Goal: Book appointment/travel/reservation

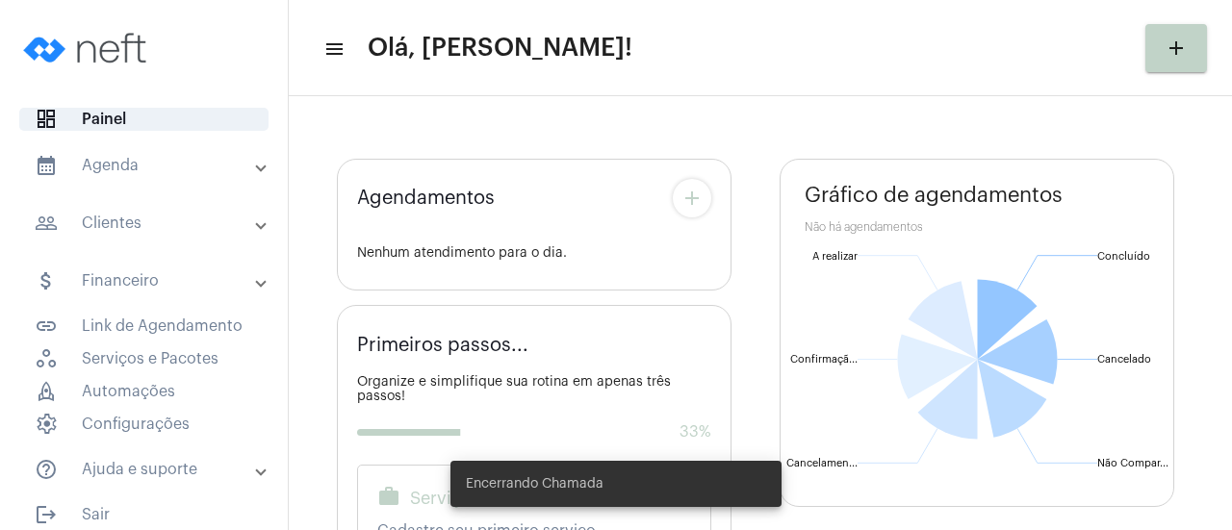
click at [220, 168] on mat-panel-title "calendar_month_outlined Agenda" at bounding box center [146, 165] width 222 height 23
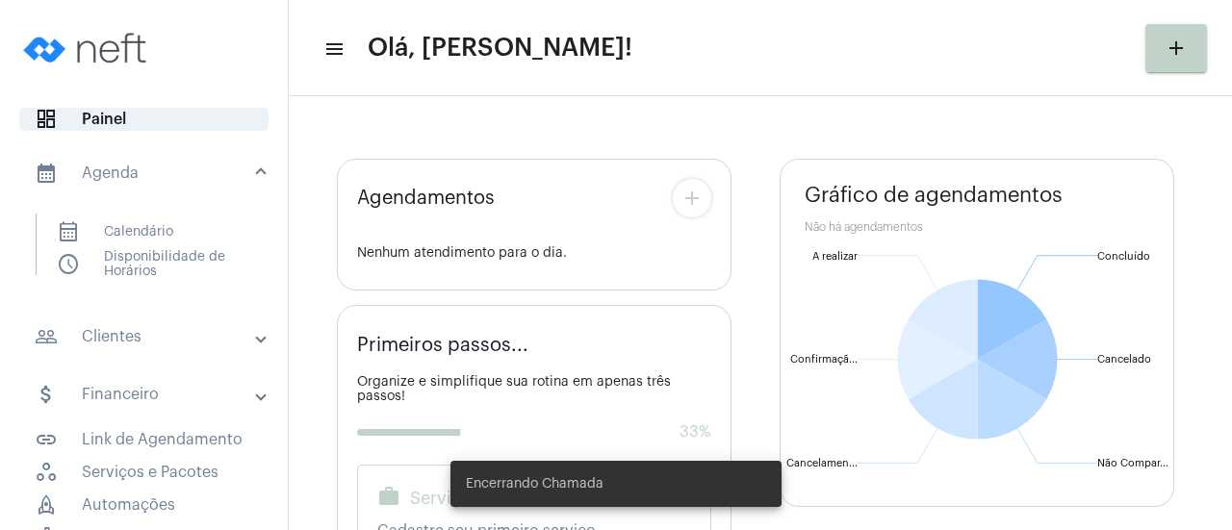
drag, startPoint x: 135, startPoint y: 227, endPoint x: 275, endPoint y: 227, distance: 140.6
click at [136, 227] on span "calendar_month_outlined Calendário" at bounding box center [142, 231] width 203 height 21
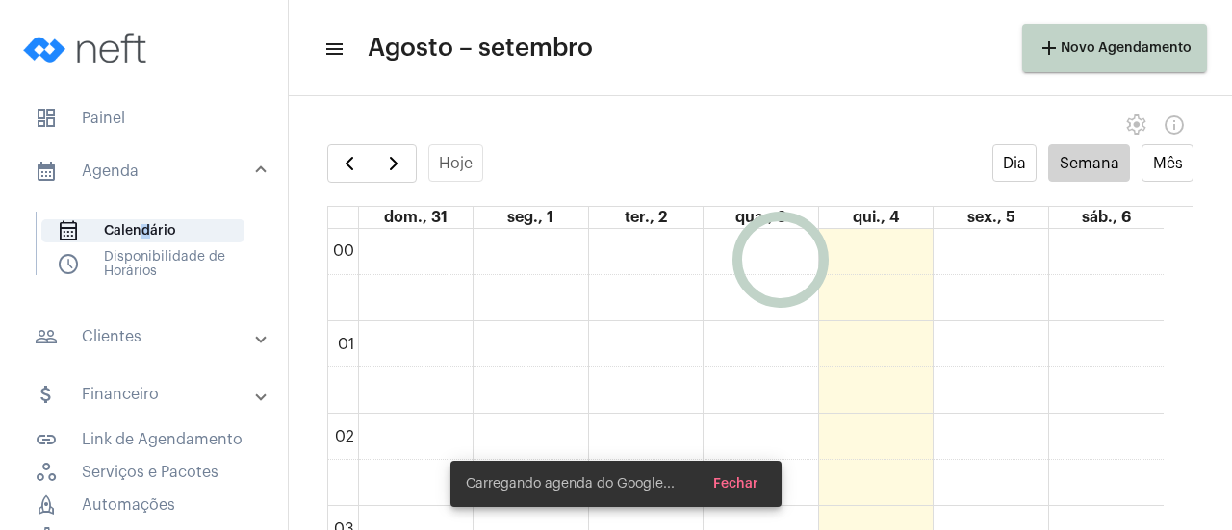
scroll to position [556, 0]
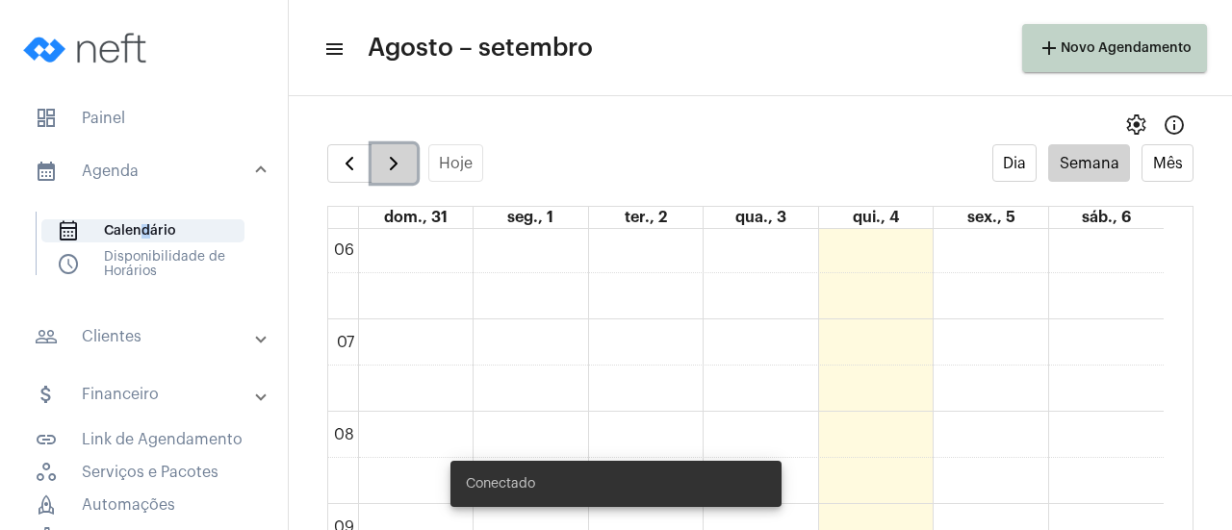
click at [397, 168] on span "button" at bounding box center [393, 163] width 23 height 23
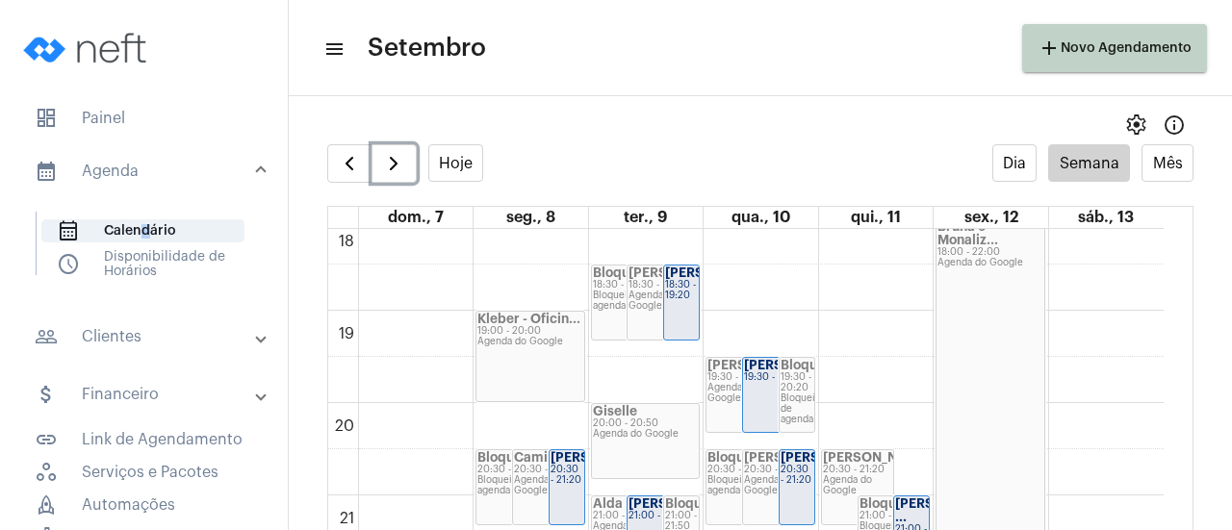
scroll to position [1807, 0]
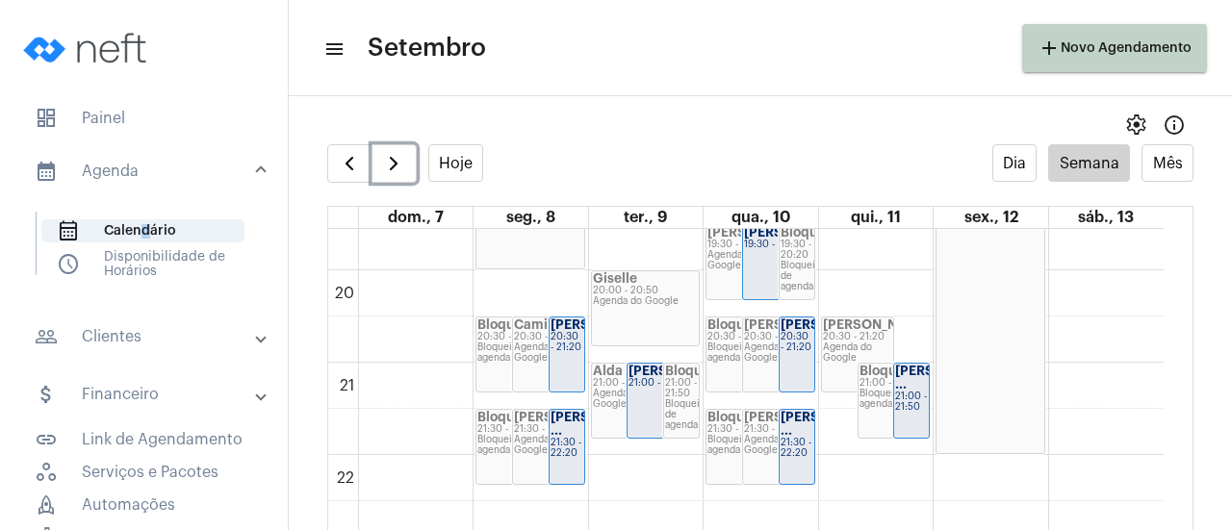
click at [909, 413] on div "21:00 - 21:50" at bounding box center [911, 402] width 33 height 21
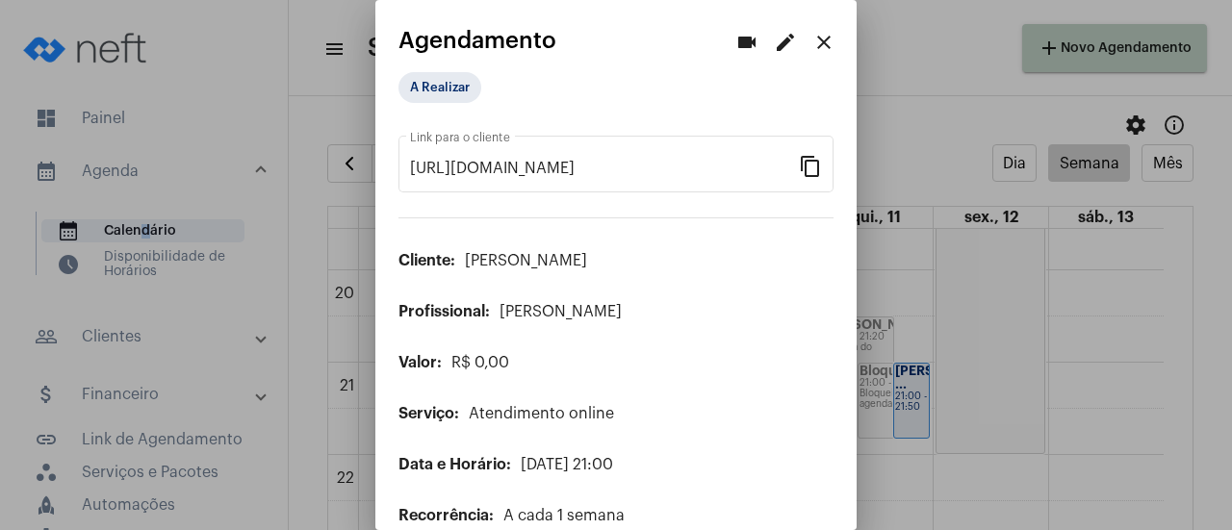
click at [774, 46] on mat-icon "edit" at bounding box center [785, 42] width 23 height 23
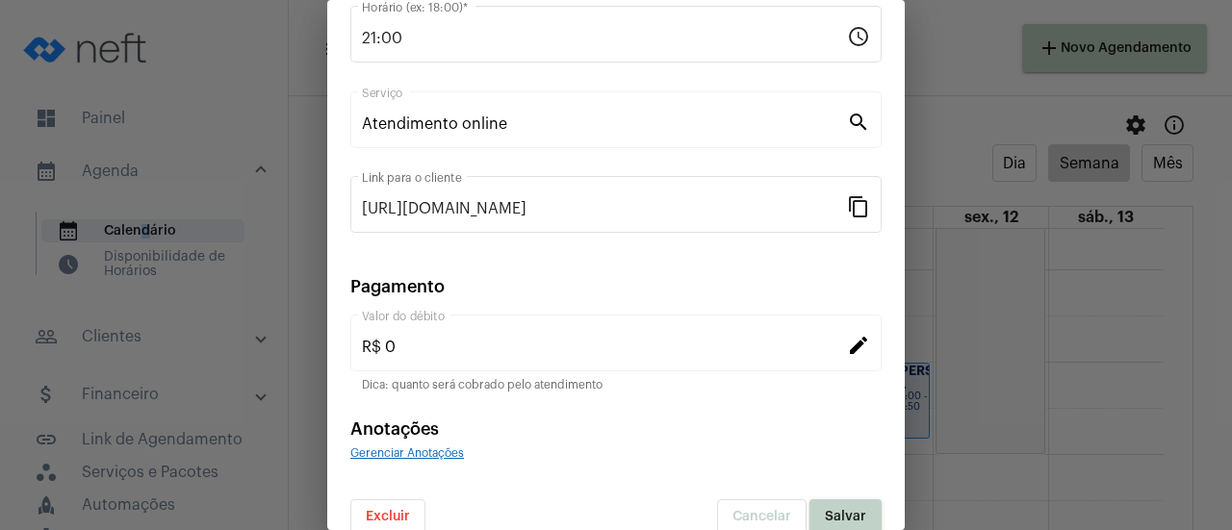
scroll to position [300, 0]
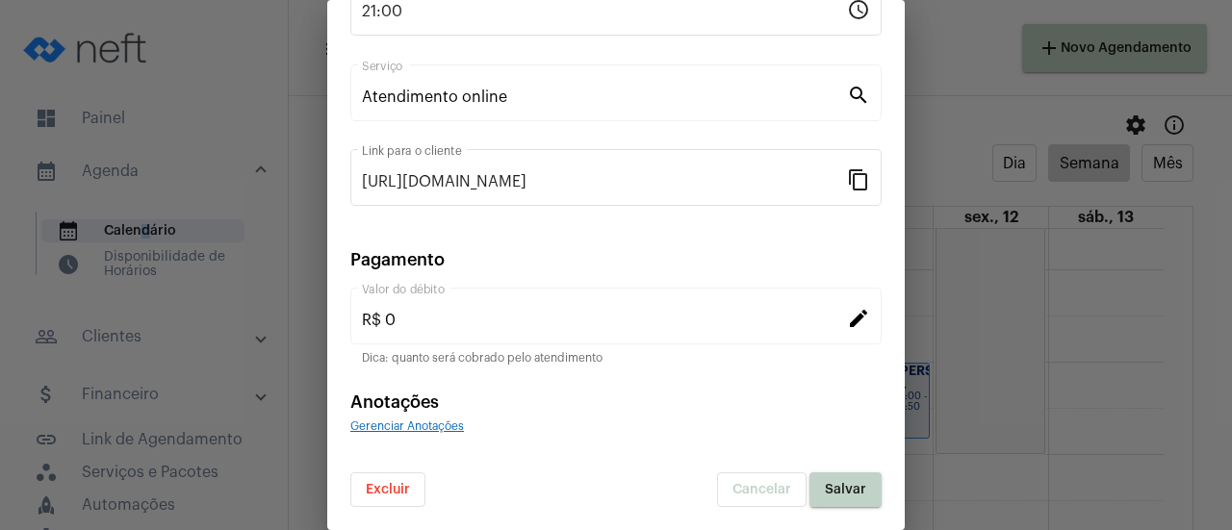
click at [381, 490] on span "Excluir" at bounding box center [388, 489] width 44 height 13
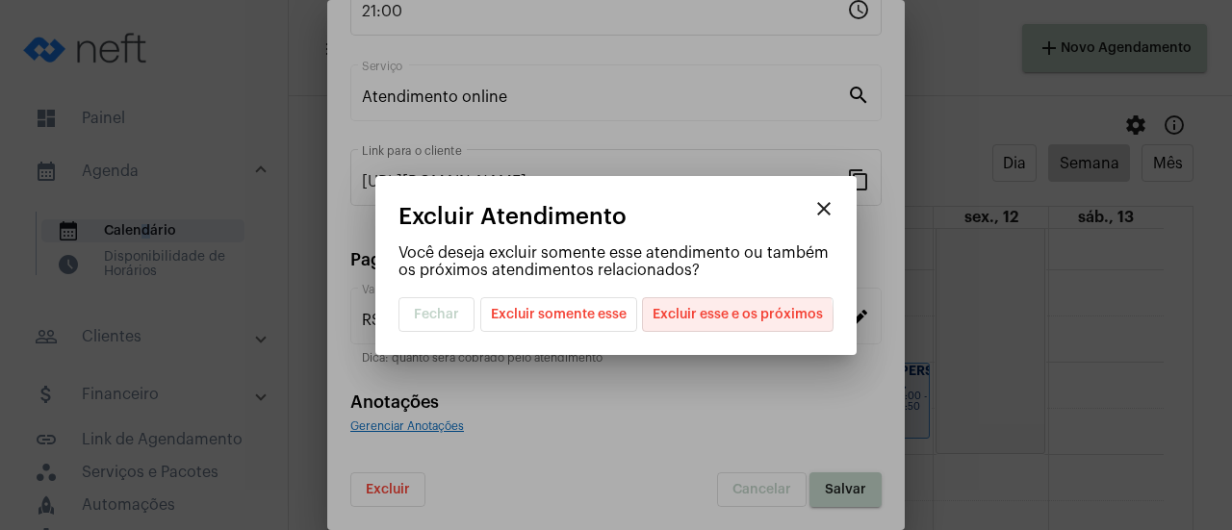
click at [728, 321] on span "Excluir esse e os próximos" at bounding box center [738, 314] width 170 height 33
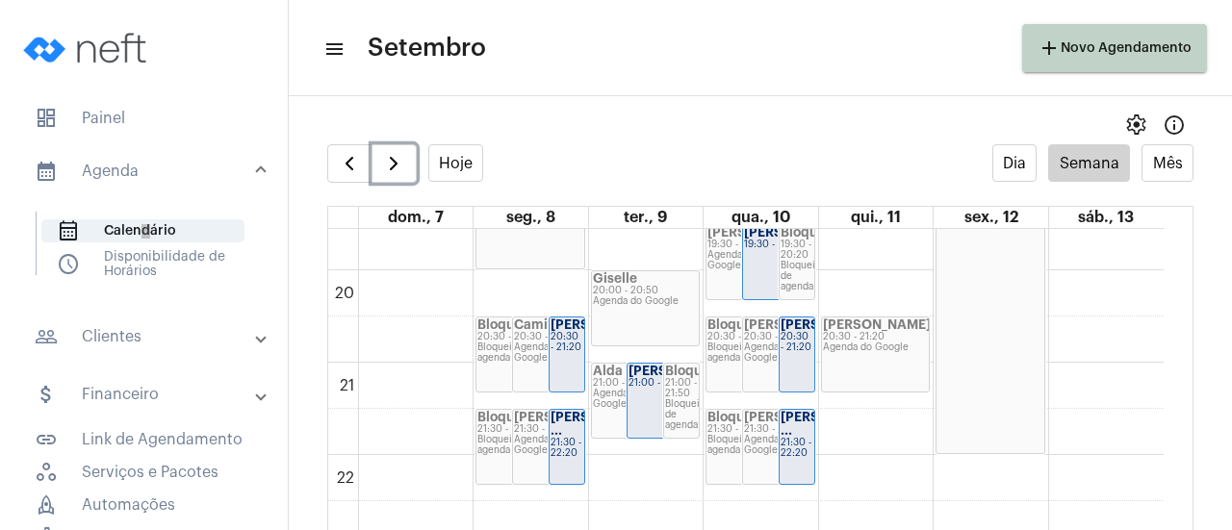
click at [863, 345] on div "Agenda do Google" at bounding box center [876, 348] width 106 height 11
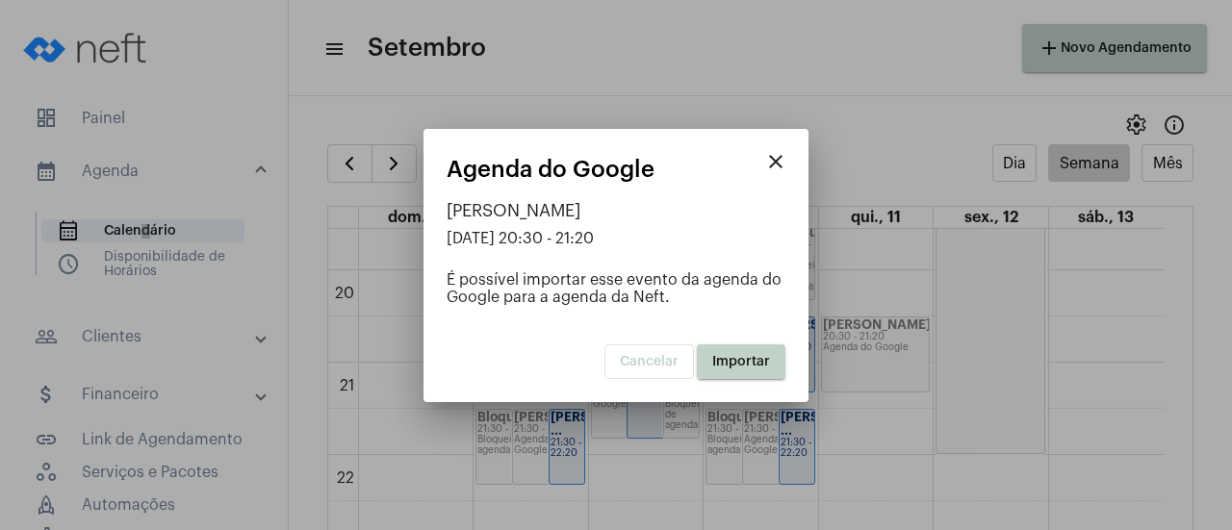
click at [747, 361] on span "Importar" at bounding box center [741, 361] width 58 height 13
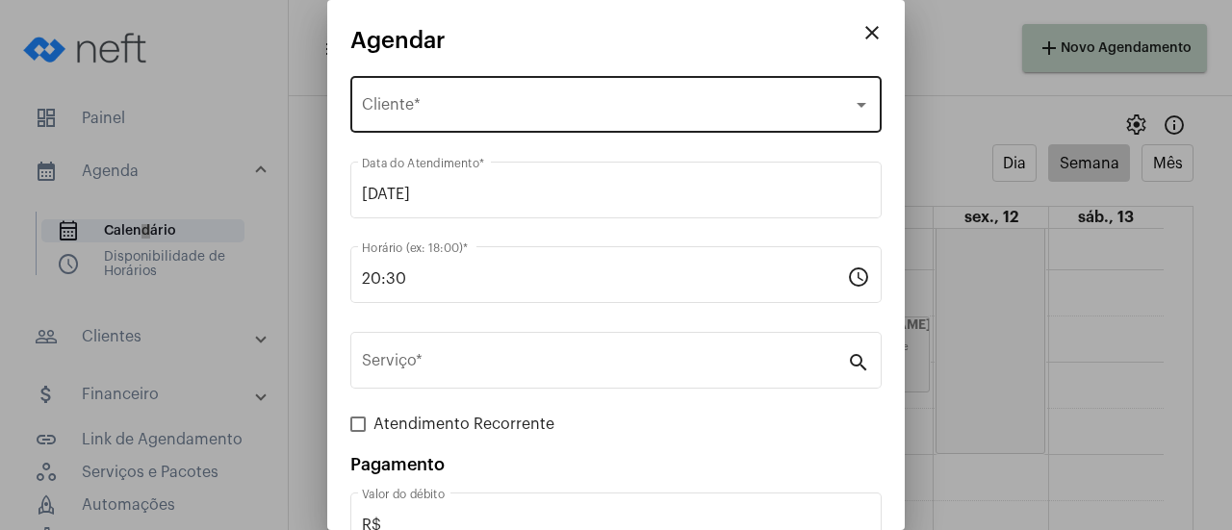
click at [431, 98] on div "Selecione o Cliente Cliente *" at bounding box center [616, 102] width 508 height 61
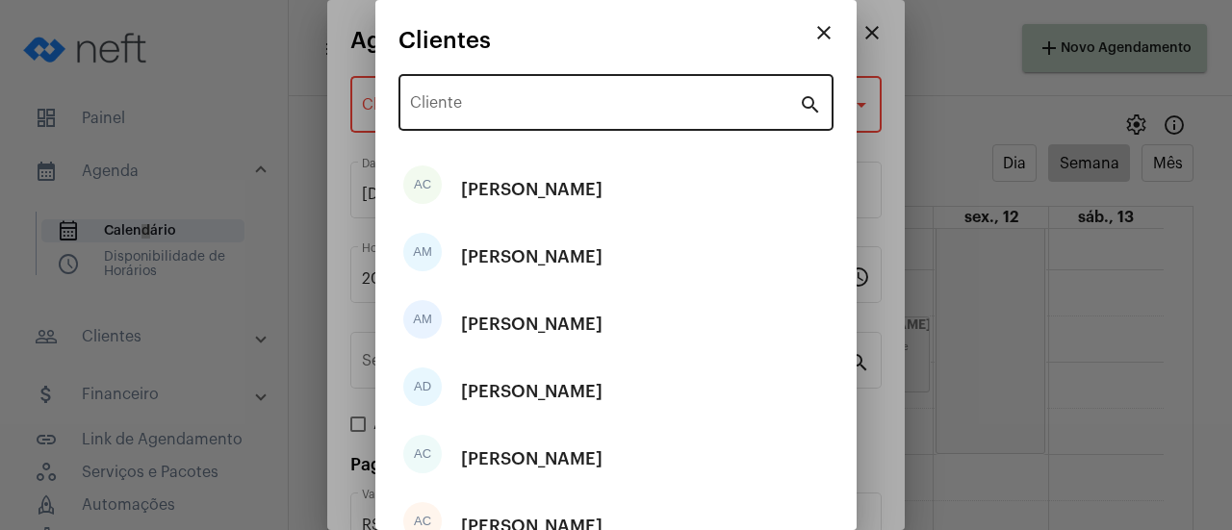
drag, startPoint x: 441, startPoint y: 97, endPoint x: 462, endPoint y: 101, distance: 21.5
click at [442, 97] on div "Cliente" at bounding box center [604, 100] width 389 height 61
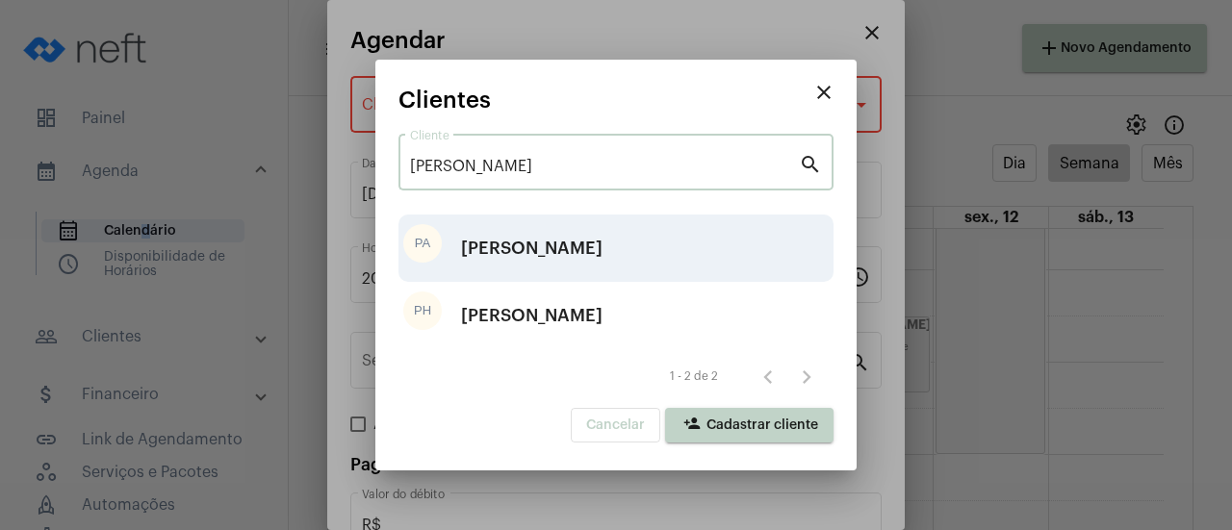
type input "[PERSON_NAME]"
click at [531, 234] on div "[PERSON_NAME]" at bounding box center [532, 249] width 142 height 58
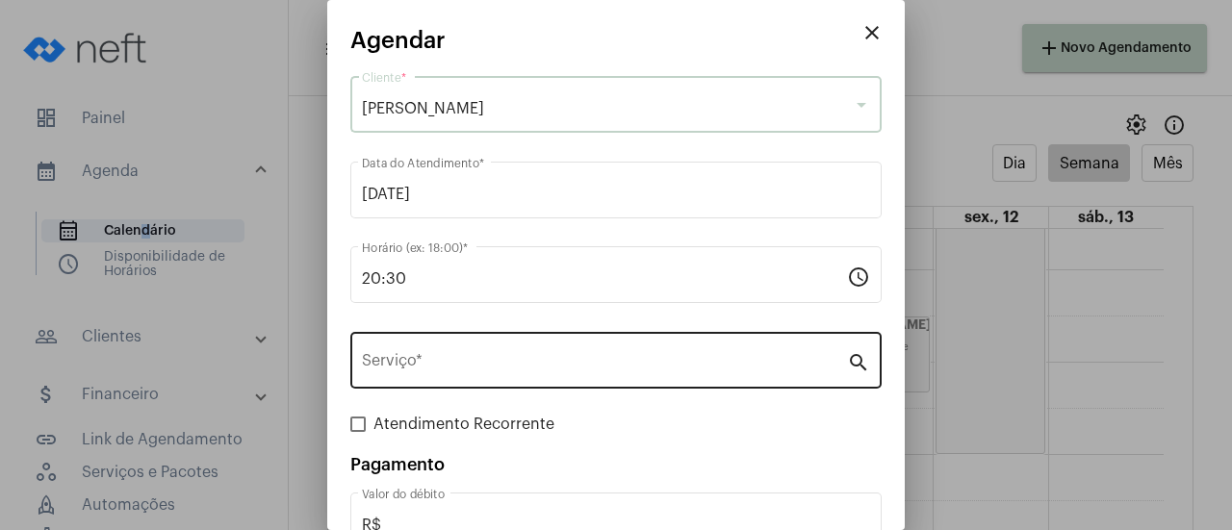
click at [455, 381] on div "Serviço *" at bounding box center [604, 358] width 485 height 61
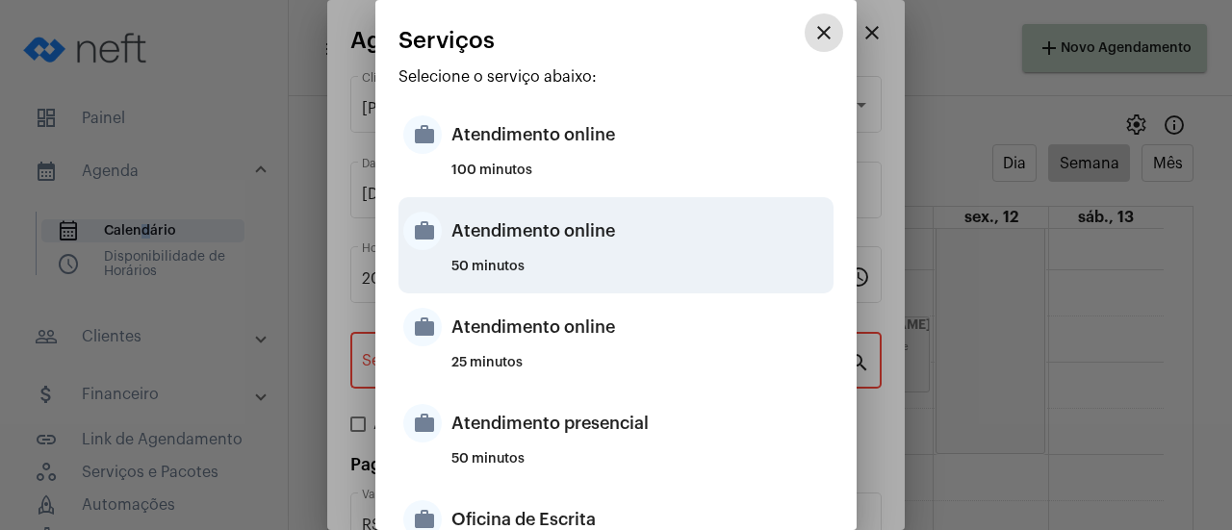
click at [506, 242] on div "Atendimento online" at bounding box center [640, 231] width 377 height 58
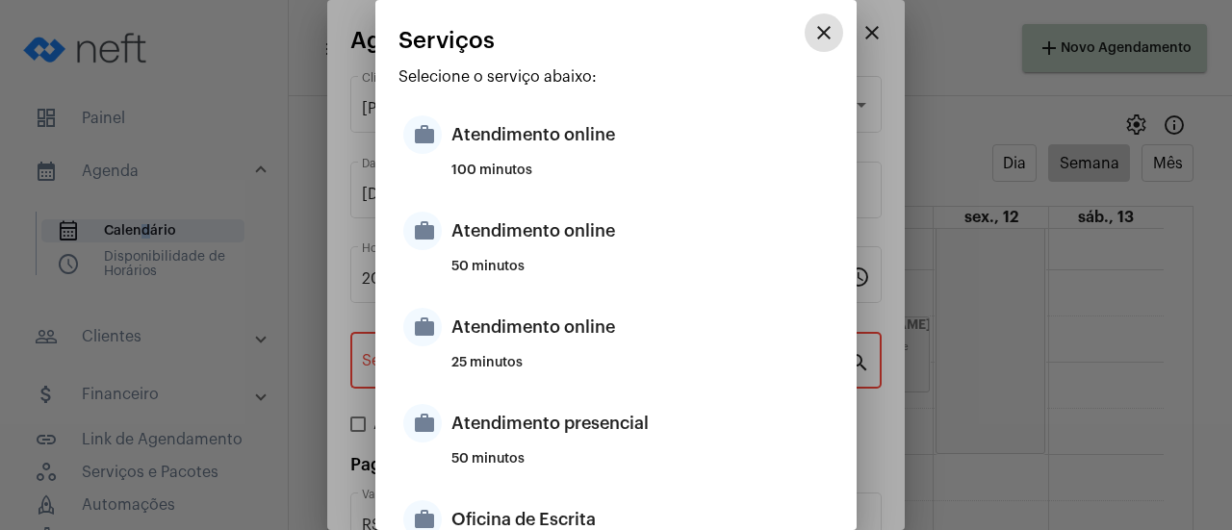
type input "Atendimento online"
type input "R$ 0"
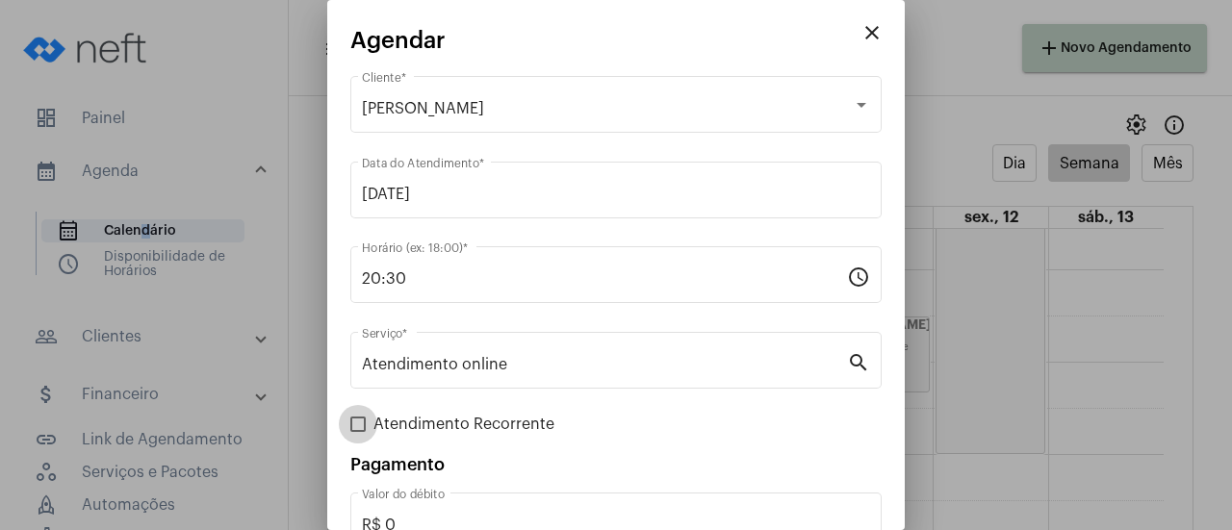
drag, startPoint x: 389, startPoint y: 424, endPoint x: 464, endPoint y: 421, distance: 75.1
click at [390, 424] on span "Atendimento Recorrente" at bounding box center [464, 424] width 181 height 23
click at [358, 432] on input "Atendimento Recorrente" at bounding box center [357, 432] width 1 height 1
checkbox input "true"
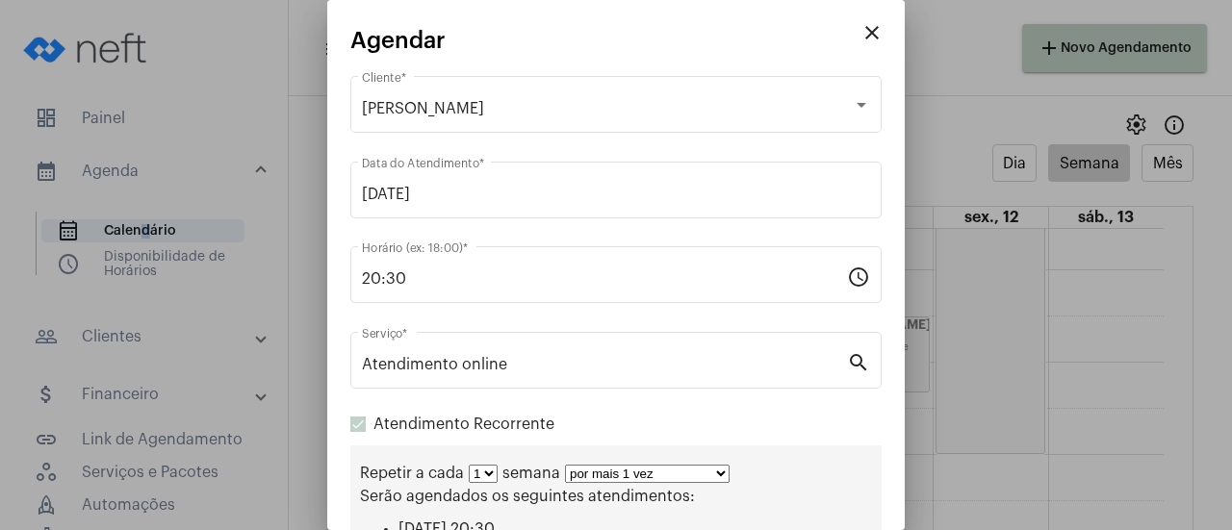
click at [576, 474] on select "por mais 1 vez por mais 2 vezes por mais 3 vezes por mais 4 vezes por mais 5 ve…" at bounding box center [647, 474] width 165 height 18
select select "10: 0"
click at [565, 467] on select "por mais 1 vez por mais 2 vezes por mais 3 vezes por mais 4 vezes por mais 5 ve…" at bounding box center [647, 474] width 165 height 18
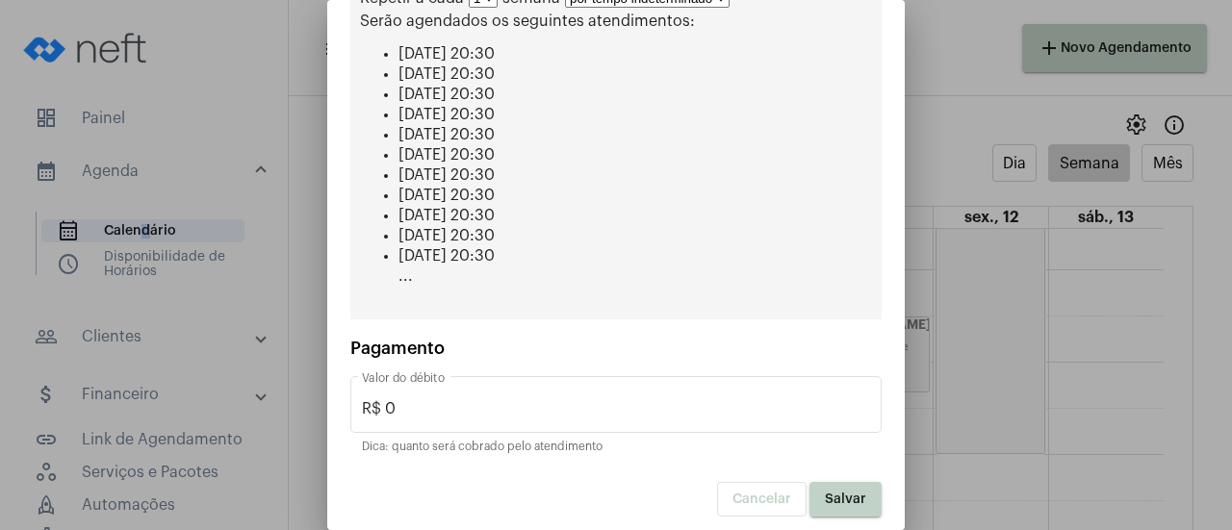
scroll to position [478, 0]
drag, startPoint x: 825, startPoint y: 480, endPoint x: 439, endPoint y: 103, distance: 539.9
click at [824, 480] on button "Salvar" at bounding box center [846, 497] width 72 height 35
